Goal: Transaction & Acquisition: Purchase product/service

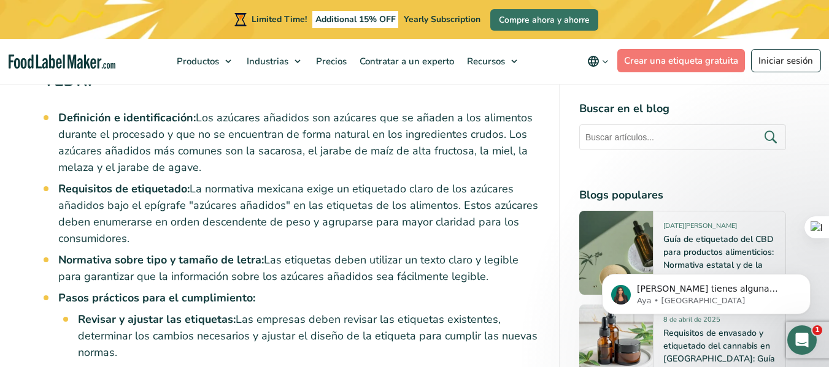
scroll to position [611, 0]
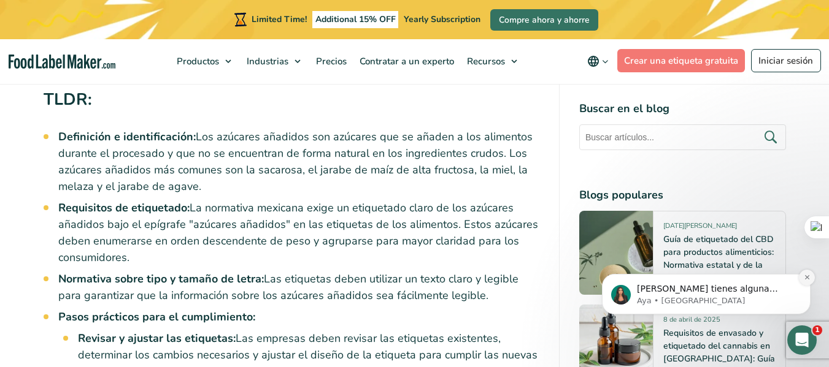
click at [805, 275] on icon "Dismiss notification" at bounding box center [806, 277] width 7 height 7
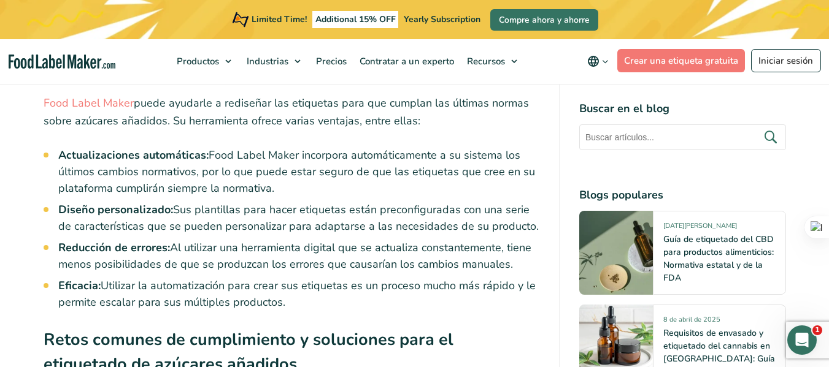
scroll to position [2855, 0]
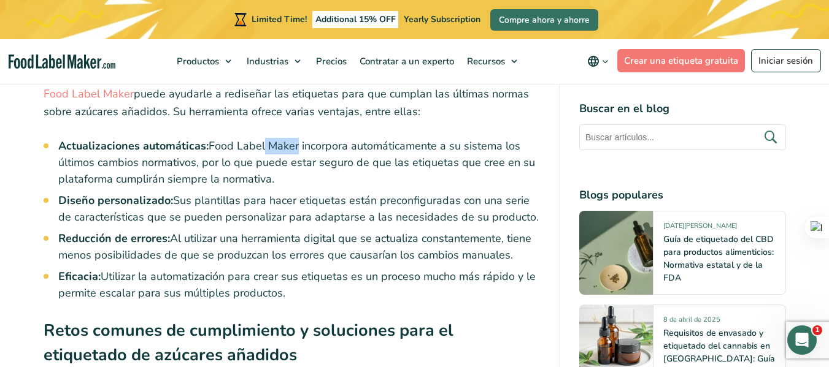
drag, startPoint x: 295, startPoint y: 113, endPoint x: 262, endPoint y: 111, distance: 33.2
click at [262, 138] on li "Actualizaciones automáticas: Food Label Maker incorpora automáticamente a su si…" at bounding box center [298, 163] width 481 height 50
click at [307, 138] on li "Actualizaciones automáticas: Food Label Maker incorpora automáticamente a su si…" at bounding box center [298, 163] width 481 height 50
drag, startPoint x: 297, startPoint y: 114, endPoint x: 205, endPoint y: 120, distance: 92.2
click at [205, 138] on li "Actualizaciones automáticas: Food Label Maker incorpora automáticamente a su si…" at bounding box center [298, 163] width 481 height 50
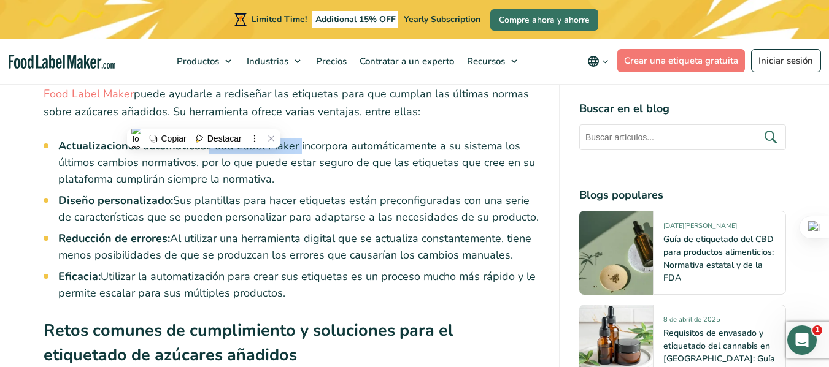
click at [227, 138] on li "Actualizaciones automáticas: Food Label Maker incorpora automáticamente a su si…" at bounding box center [298, 163] width 481 height 50
drag, startPoint x: 295, startPoint y: 114, endPoint x: 222, endPoint y: 112, distance: 73.0
click at [222, 138] on li "Actualizaciones automáticas: Food Label Maker incorpora automáticamente a su si…" at bounding box center [298, 163] width 481 height 50
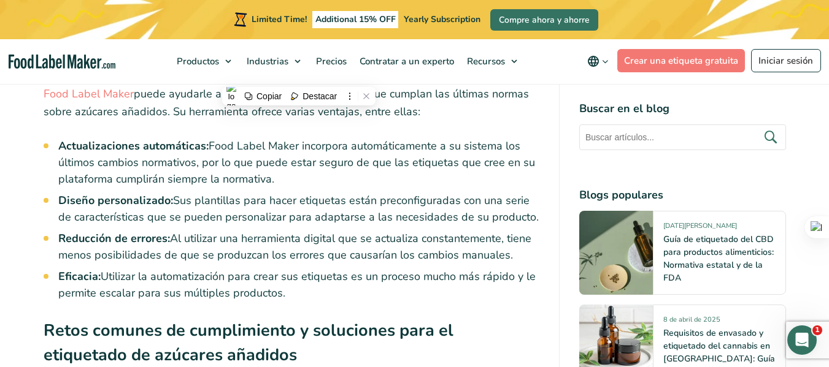
click at [453, 144] on li "Actualizaciones automáticas: Food Label Maker incorpora automáticamente a su si…" at bounding box center [298, 163] width 481 height 50
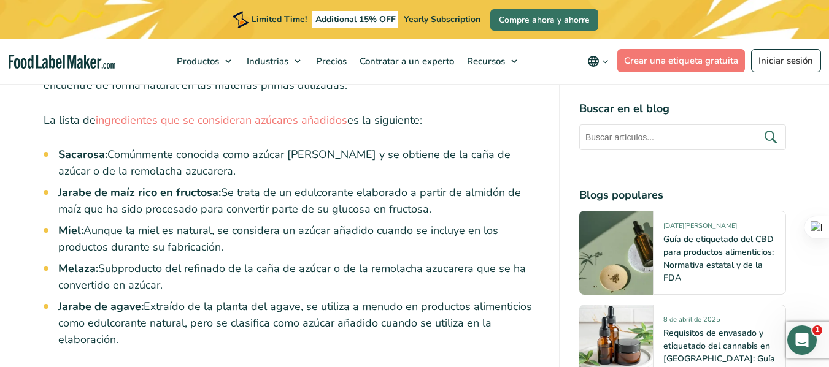
scroll to position [1576, 0]
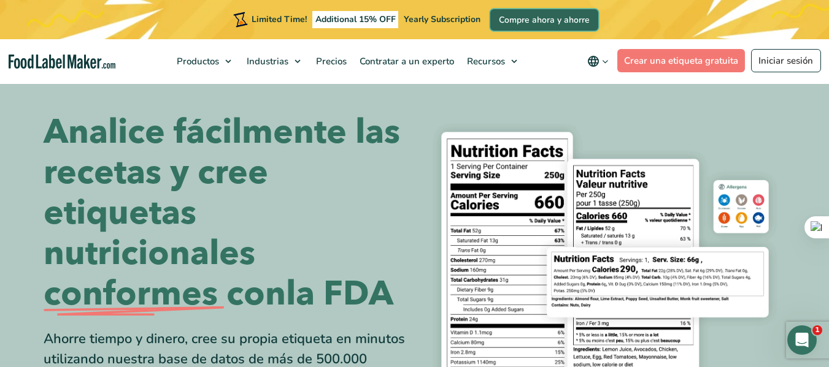
click at [531, 15] on link "Compre ahora y ahorre" at bounding box center [544, 19] width 108 height 21
